Goal: Information Seeking & Learning: Learn about a topic

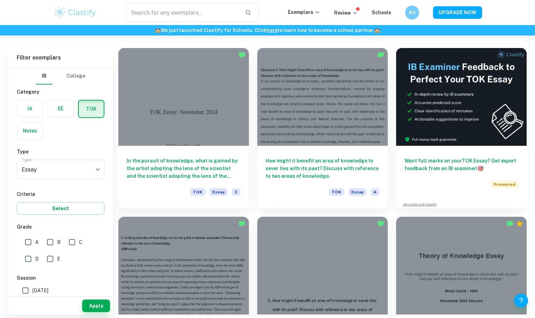
scroll to position [187, 0]
click at [31, 240] on input "A" at bounding box center [28, 242] width 14 height 14
checkbox input "true"
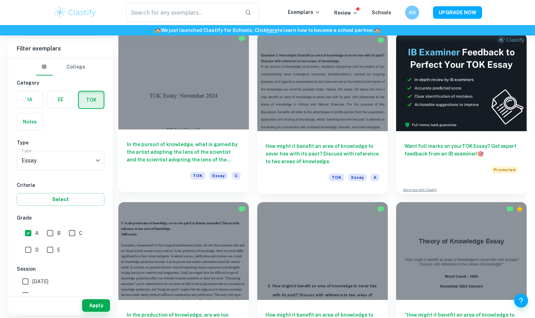
scroll to position [202, 0]
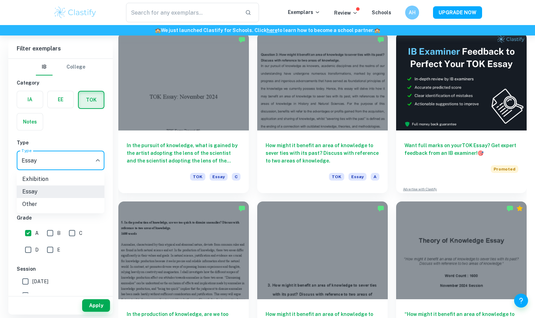
click at [66, 178] on li "Exhibition" at bounding box center [61, 179] width 88 height 13
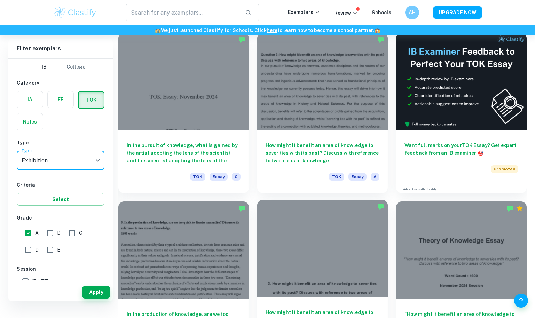
scroll to position [182, 0]
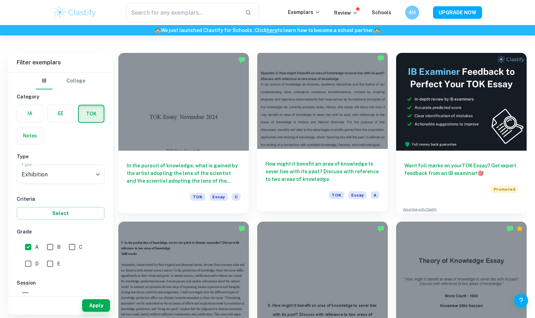
click at [329, 133] on div at bounding box center [322, 100] width 131 height 98
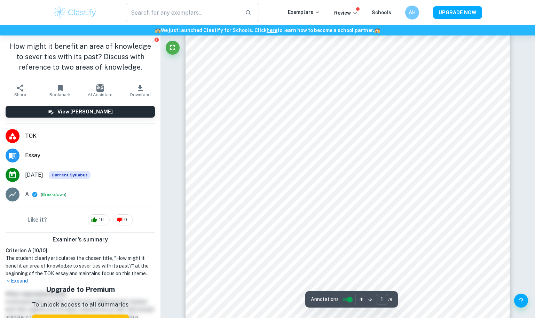
scroll to position [36, 0]
type input "6"
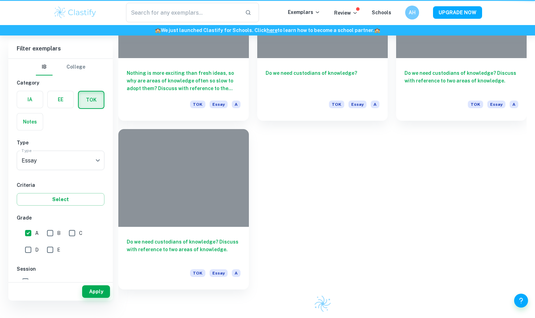
scroll to position [182, 0]
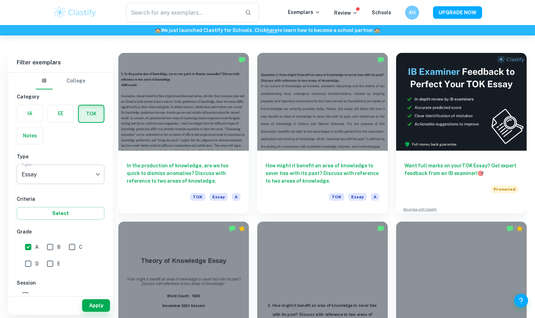
click at [73, 172] on body "We value your privacy We use cookies to enhance your browsing experience, serve…" at bounding box center [267, 13] width 535 height 318
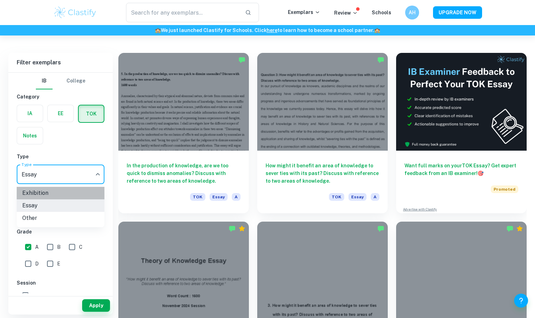
click at [61, 194] on li "Exhibition" at bounding box center [61, 193] width 88 height 13
type input "Exhibition"
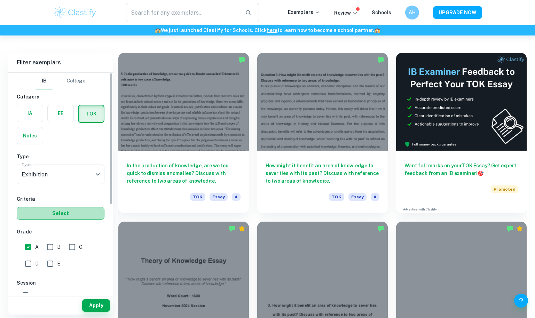
click at [60, 214] on button "Select" at bounding box center [61, 213] width 88 height 13
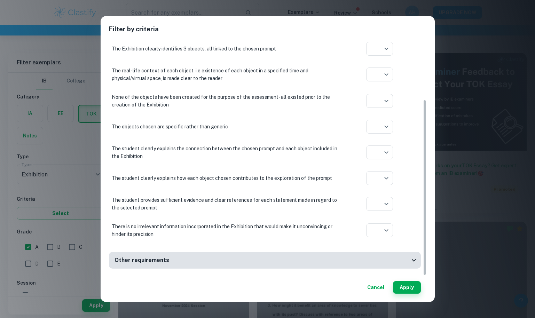
scroll to position [0, 0]
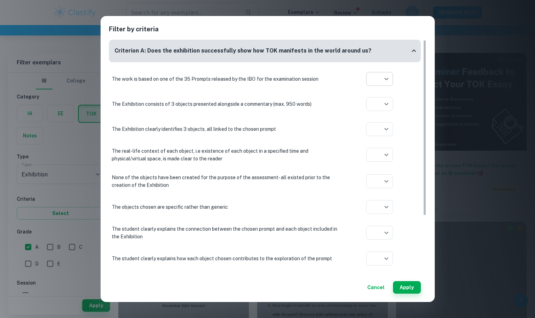
click at [392, 72] on body "We value your privacy We use cookies to enhance your browsing experience, serve…" at bounding box center [267, 13] width 535 height 318
click at [383, 102] on icon at bounding box center [380, 105] width 7 height 7
type input "yes"
click at [380, 101] on body "We value your privacy We use cookies to enhance your browsing experience, serve…" at bounding box center [267, 13] width 535 height 318
click at [376, 131] on li at bounding box center [379, 131] width 27 height 11
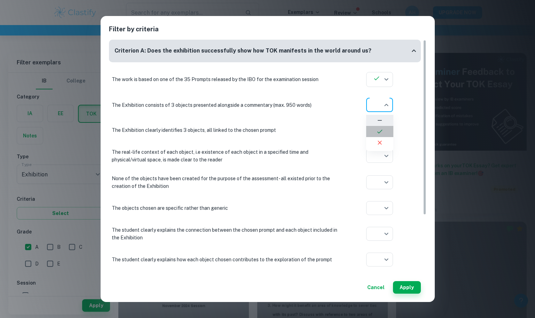
type input "yes"
click at [378, 134] on body "We value your privacy We use cookies to enhance your browsing experience, serve…" at bounding box center [267, 13] width 535 height 318
click at [380, 159] on icon at bounding box center [380, 157] width 7 height 7
type input "yes"
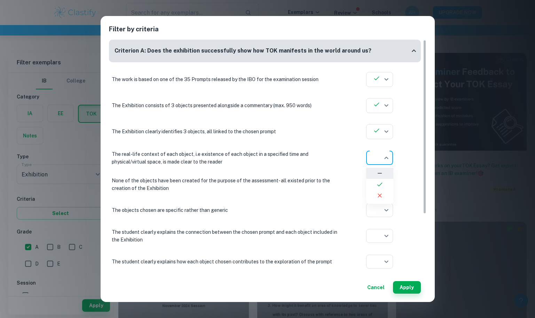
click at [380, 162] on body "We value your privacy We use cookies to enhance your browsing experience, serve…" at bounding box center [267, 13] width 535 height 318
click at [376, 183] on li at bounding box center [379, 184] width 27 height 11
type input "yes"
click at [408, 286] on button "Apply" at bounding box center [407, 287] width 28 height 13
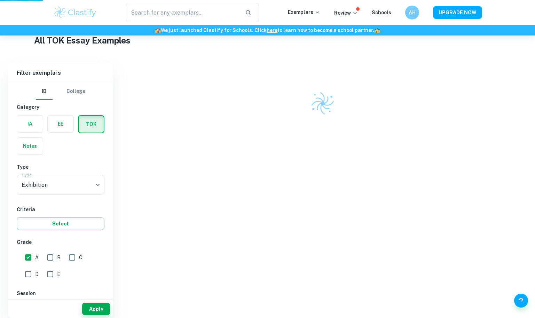
scroll to position [168, 0]
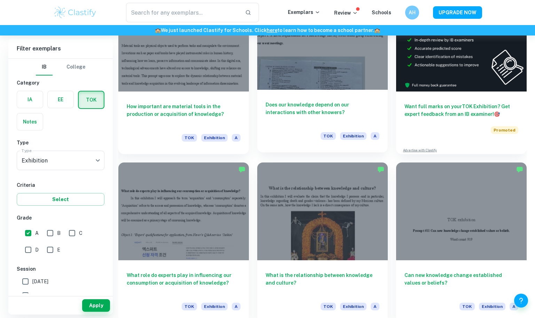
scroll to position [241, 0]
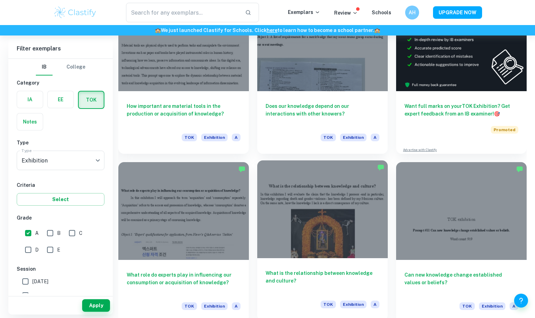
click at [331, 228] on div at bounding box center [322, 210] width 131 height 98
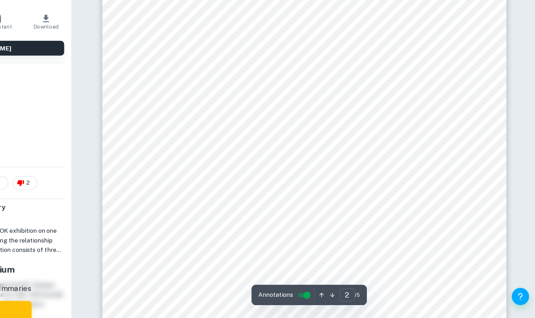
scroll to position [706, 0]
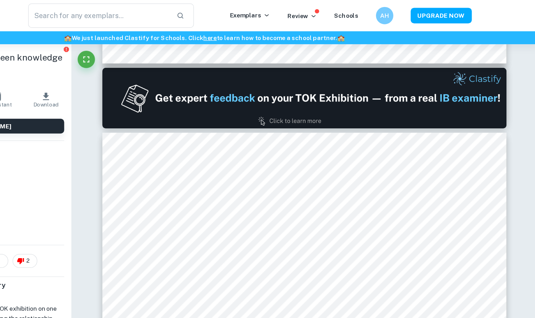
type input "1"
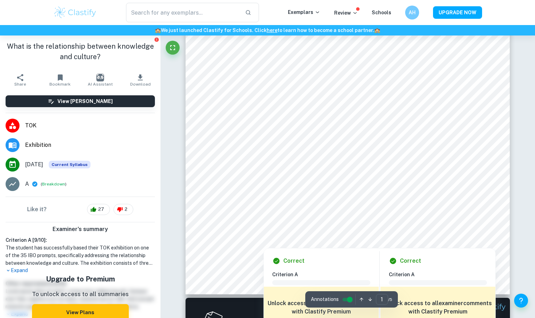
scroll to position [207, 0]
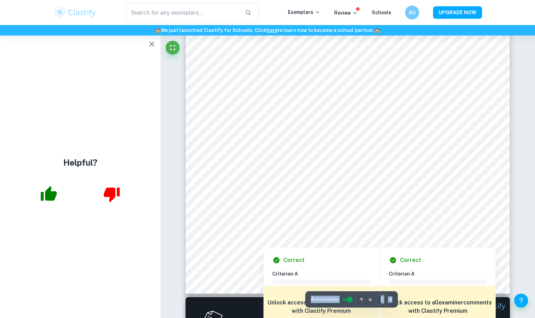
click at [109, 199] on icon "button" at bounding box center [111, 194] width 17 height 17
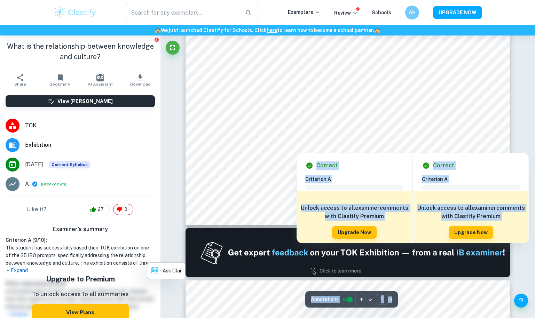
scroll to position [277, 0]
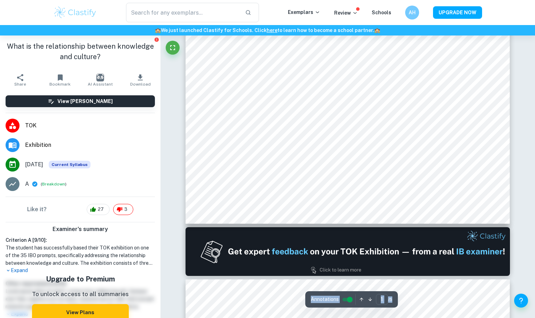
click at [280, 176] on div "Correct Criterion A Comment Unlock access to all examiner comments with Clastif…" at bounding box center [380, 221] width 232 height 94
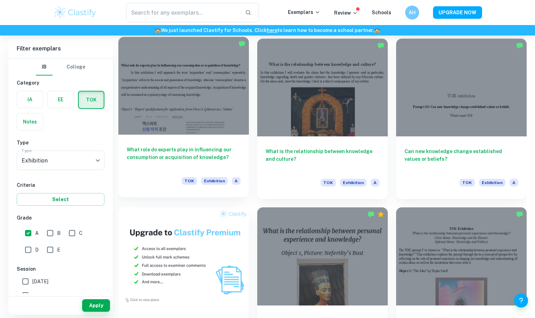
scroll to position [365, 0]
click at [227, 108] on div at bounding box center [183, 86] width 131 height 98
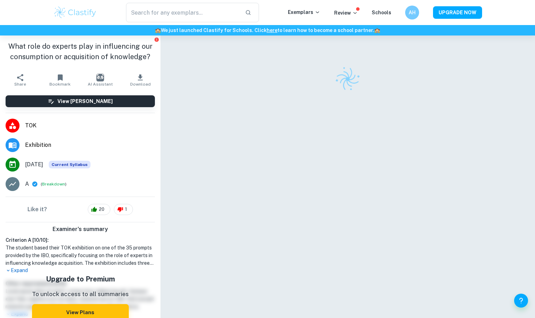
scroll to position [19, 0]
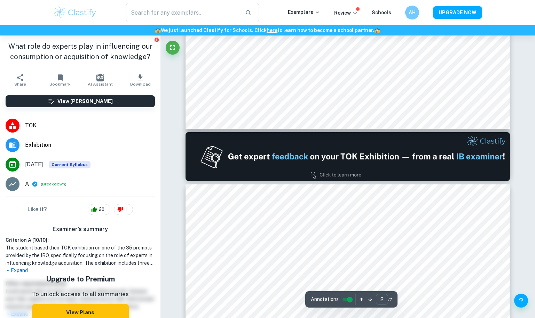
type input "1"
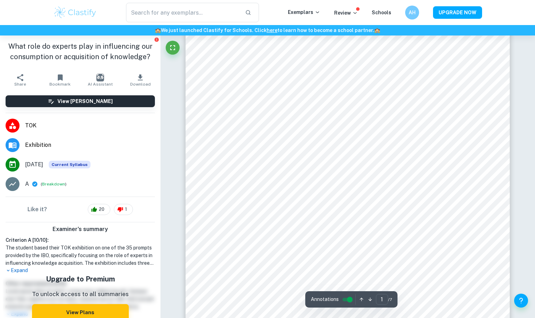
scroll to position [0, 0]
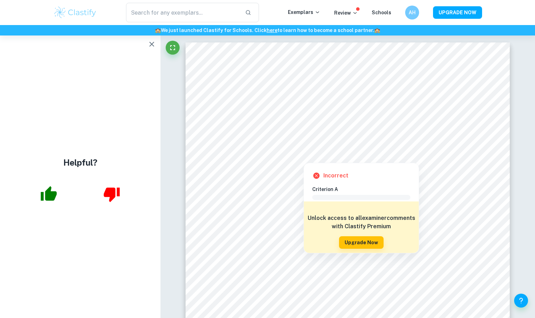
click at [284, 131] on div at bounding box center [348, 128] width 249 height 23
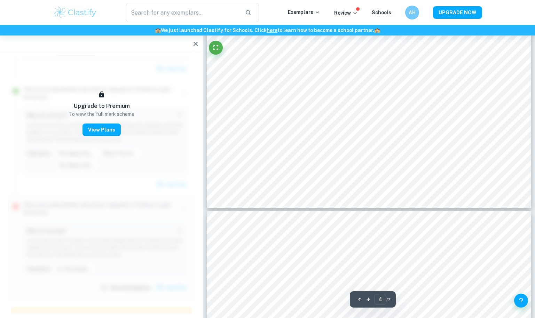
scroll to position [1611, 0]
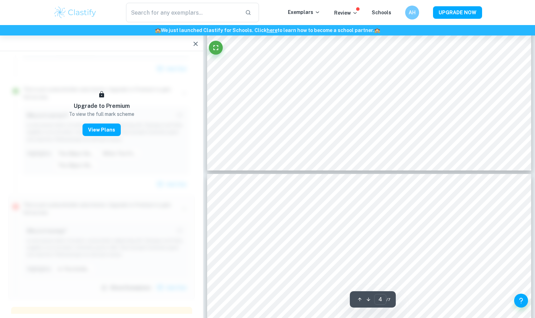
type input "3"
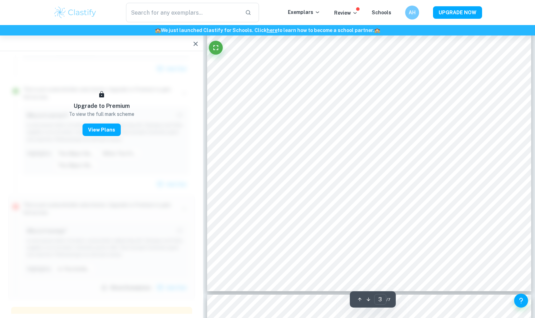
scroll to position [1114, 0]
